Goal: Register for event/course

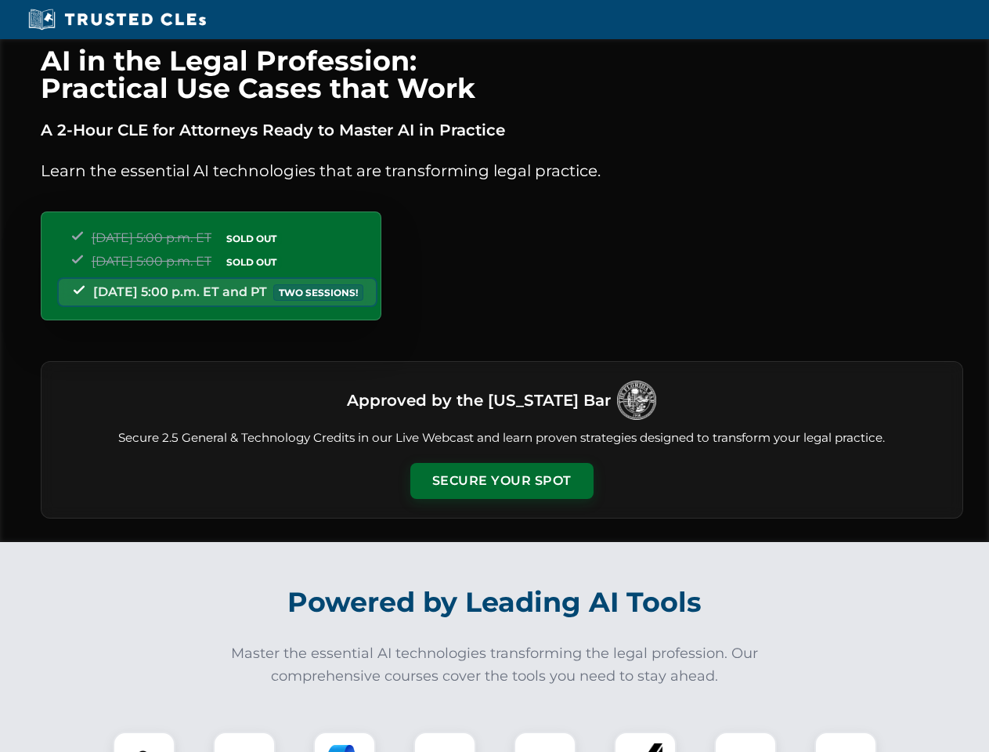
click at [501, 481] on button "Secure Your Spot" at bounding box center [501, 481] width 183 height 36
click at [144, 741] on img at bounding box center [143, 762] width 45 height 45
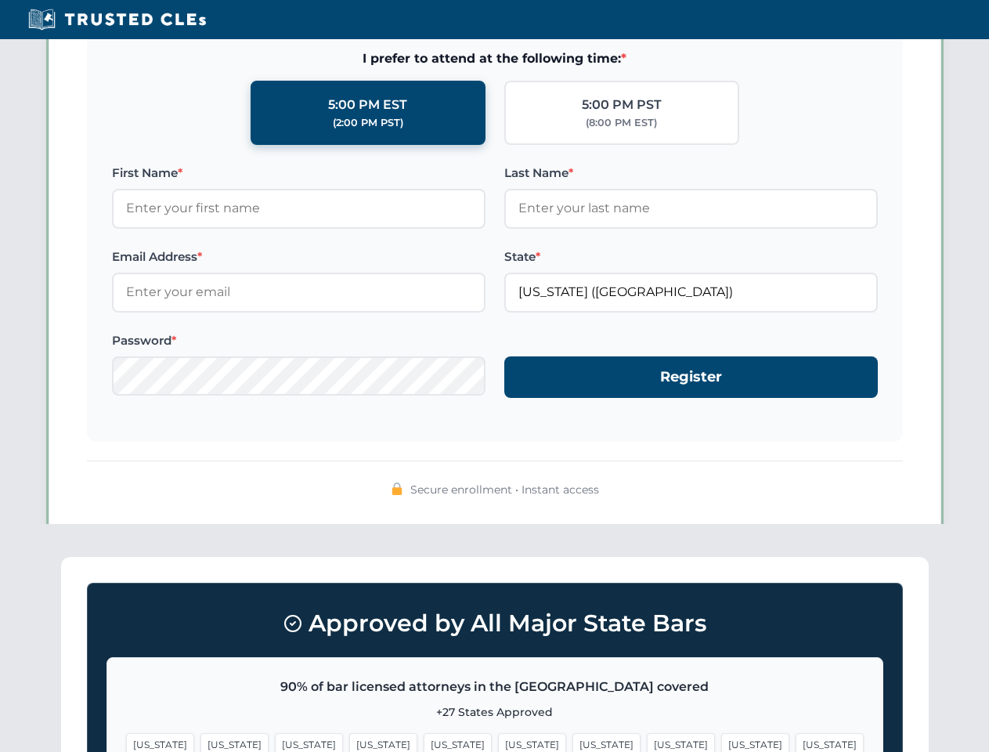
click at [572, 741] on span "[US_STATE]" at bounding box center [606, 744] width 68 height 23
click at [721, 741] on span "[US_STATE]" at bounding box center [755, 744] width 68 height 23
